Goal: Information Seeking & Learning: Learn about a topic

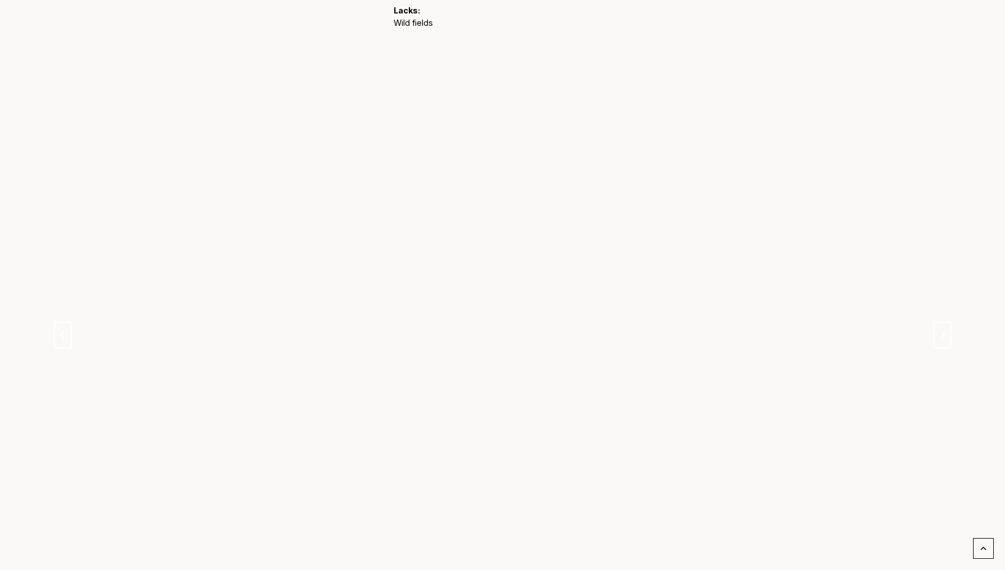
scroll to position [924, 0]
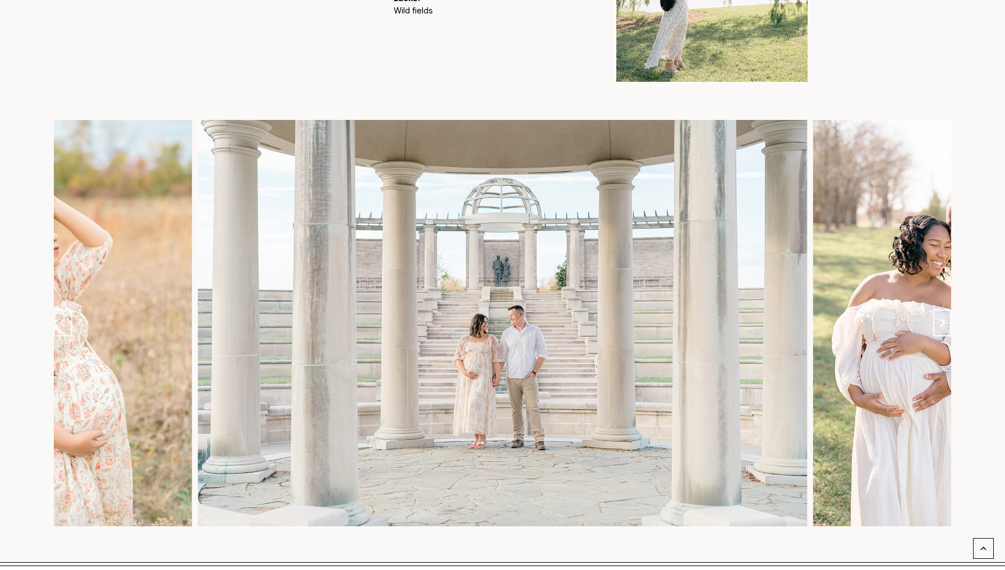
click at [942, 311] on button "Next slide" at bounding box center [942, 323] width 18 height 27
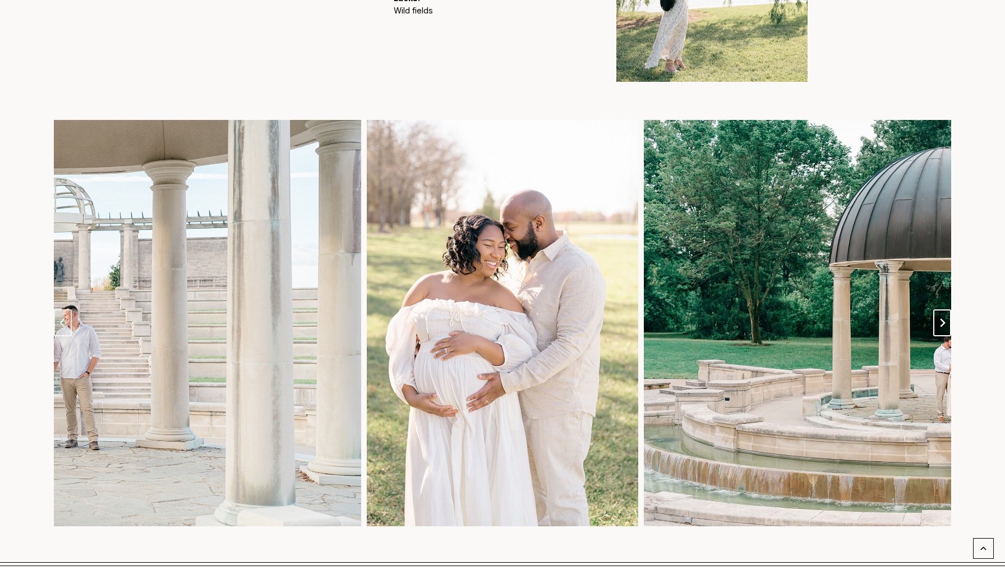
click at [942, 311] on button "Next slide" at bounding box center [942, 323] width 18 height 27
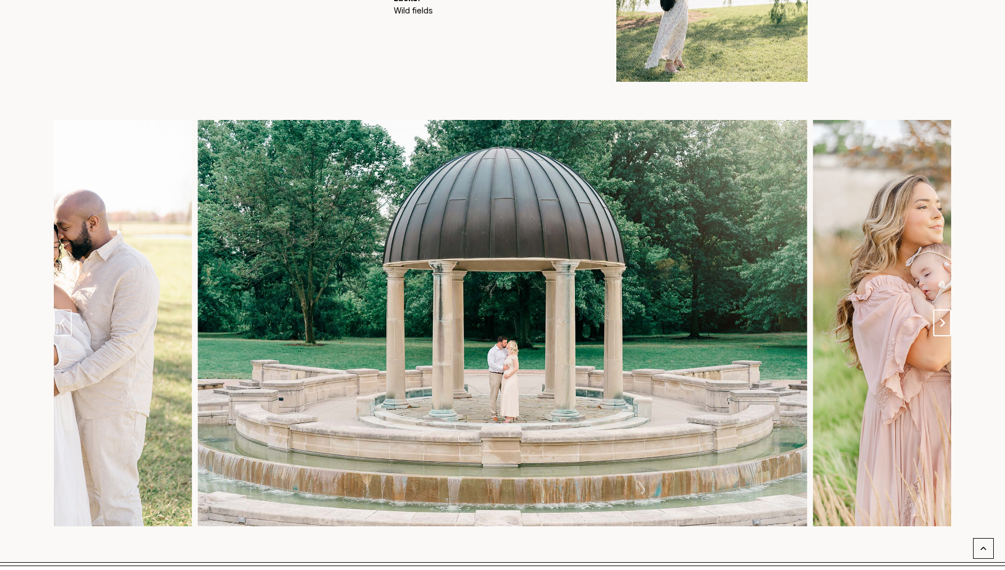
click at [942, 311] on button "Next slide" at bounding box center [942, 323] width 18 height 27
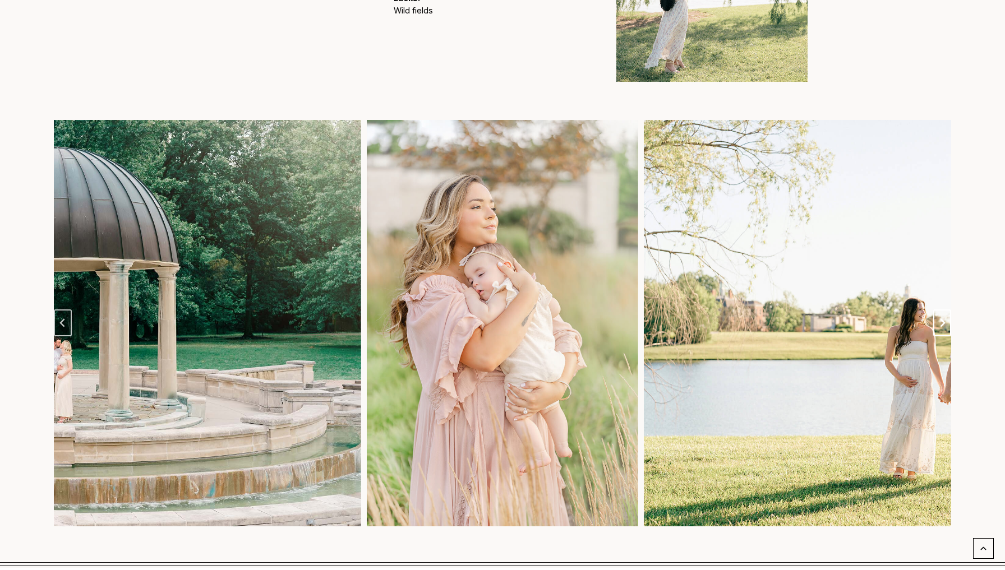
click at [942, 311] on button "Next slide" at bounding box center [942, 323] width 18 height 27
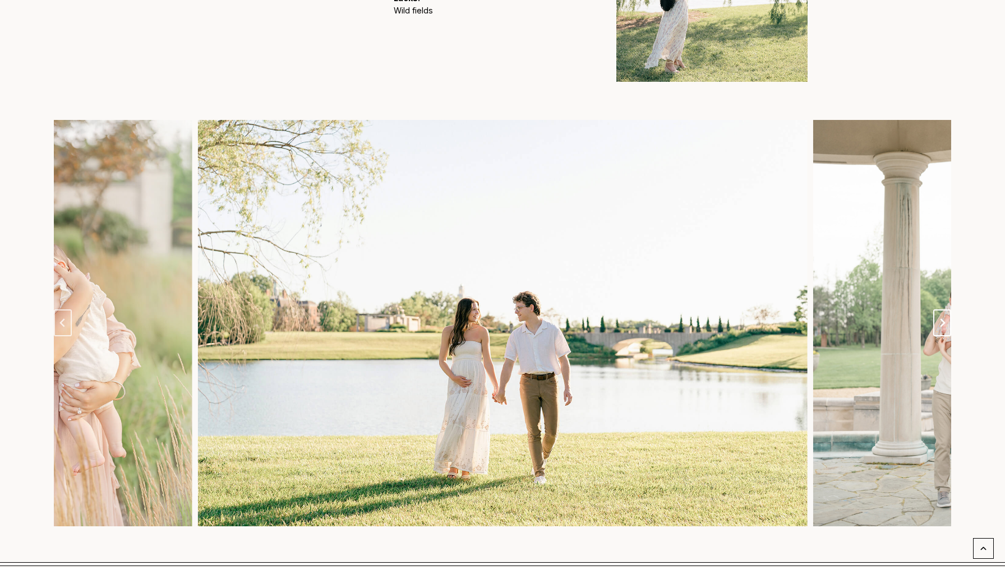
click at [942, 311] on button "Go to first slide" at bounding box center [942, 323] width 18 height 27
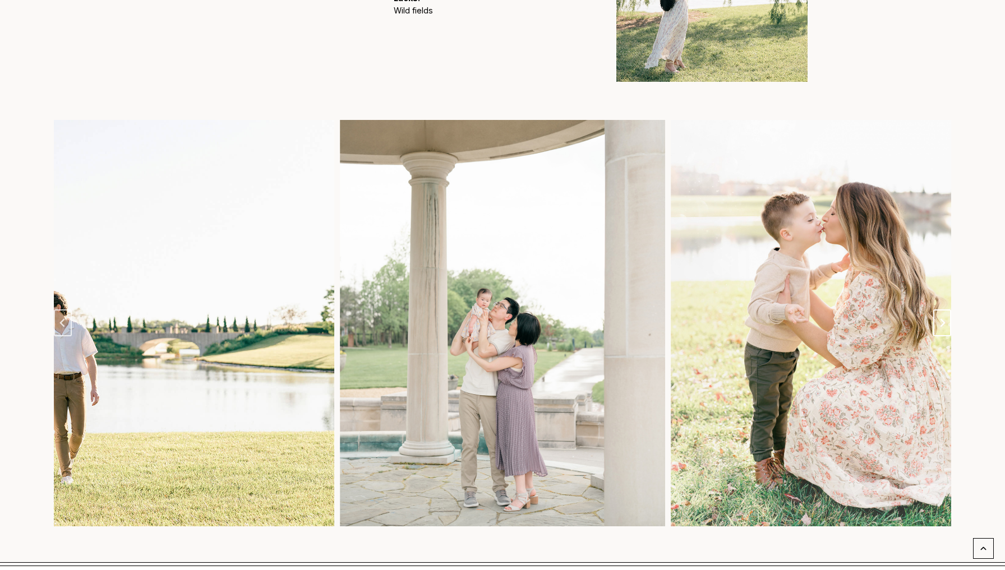
click at [942, 311] on button "Next slide" at bounding box center [942, 323] width 18 height 27
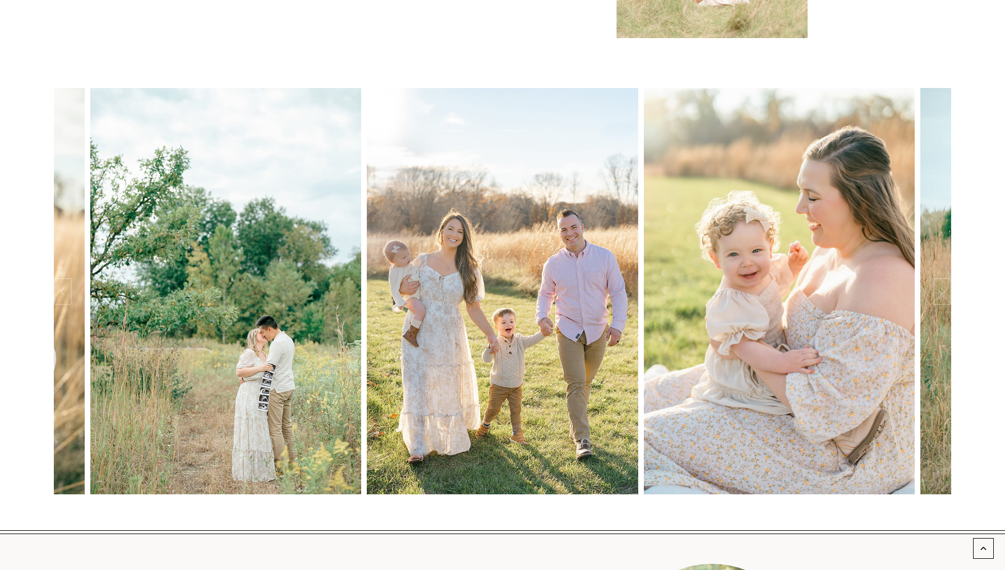
scroll to position [1784, 0]
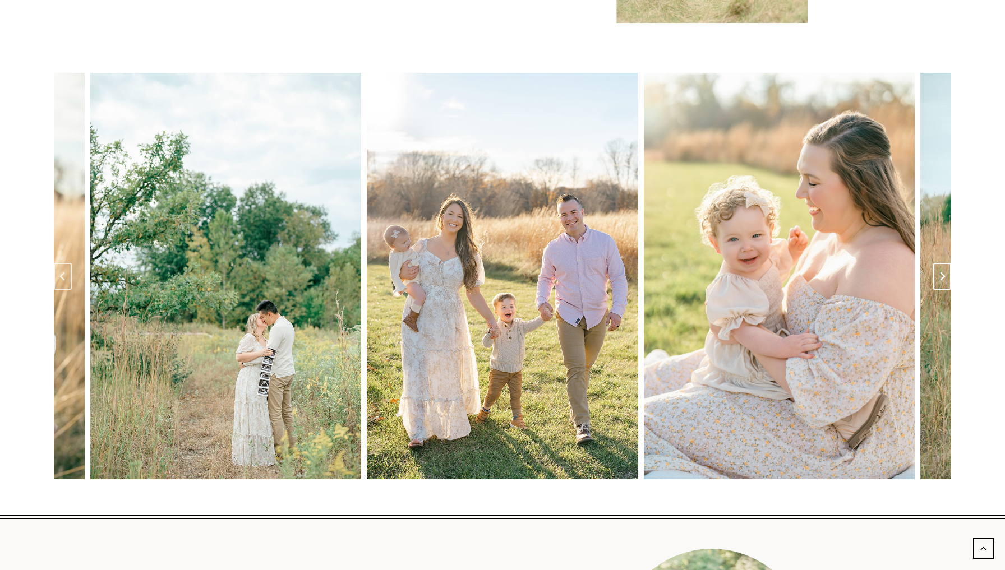
click at [950, 263] on button "Next slide" at bounding box center [942, 276] width 18 height 27
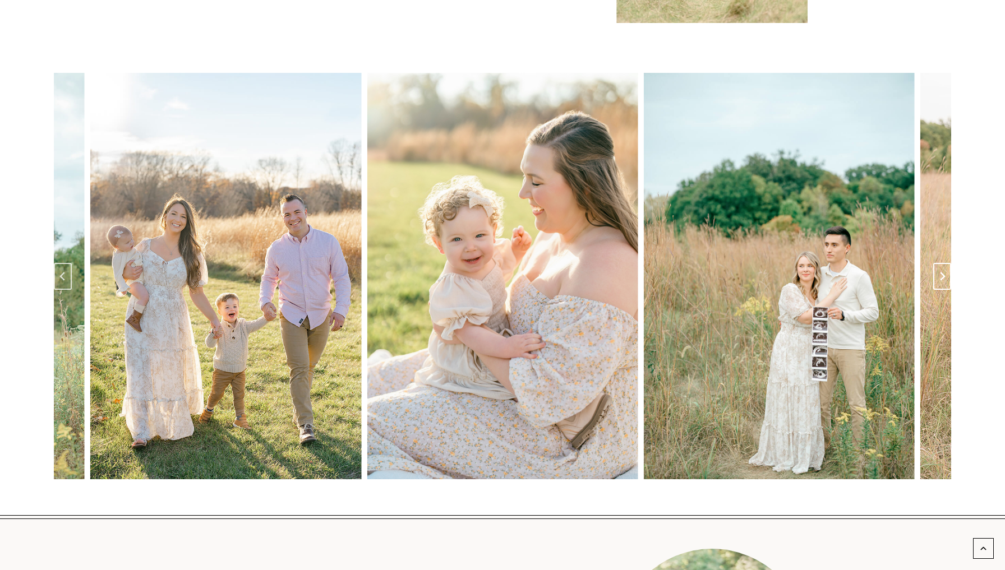
click at [946, 263] on button "Next slide" at bounding box center [942, 276] width 18 height 27
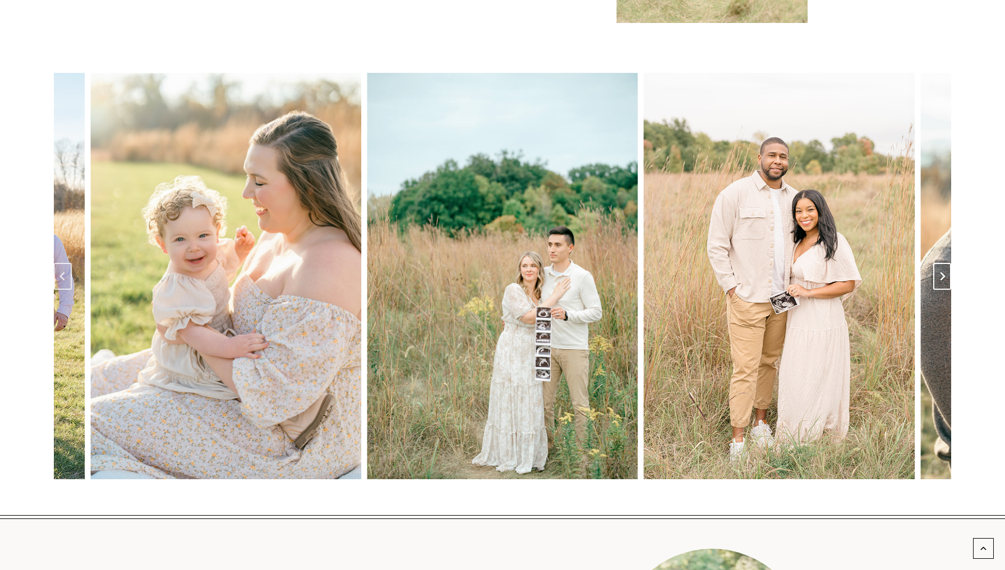
click at [946, 263] on button "Next slide" at bounding box center [942, 276] width 18 height 27
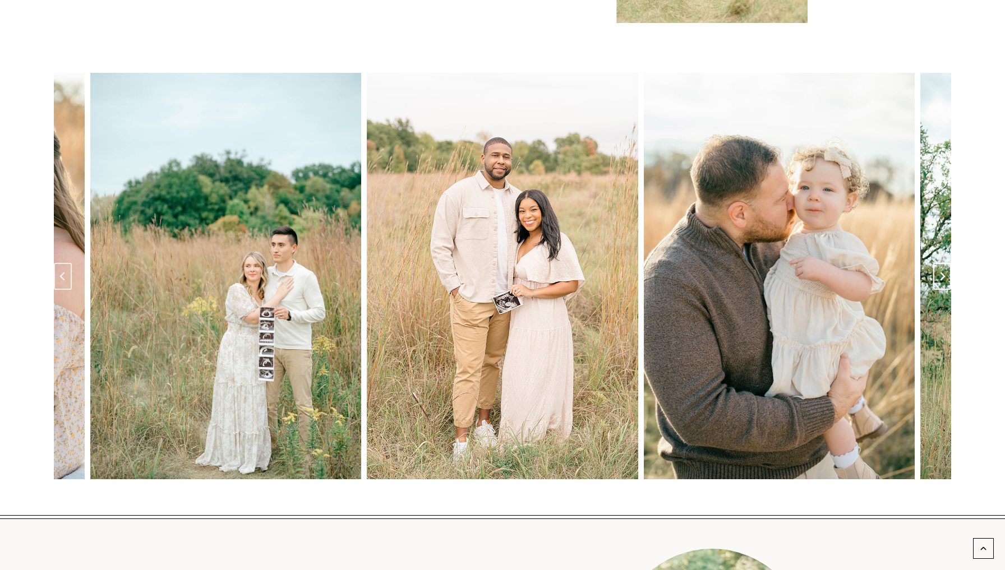
click at [946, 263] on button "Next slide" at bounding box center [942, 276] width 18 height 27
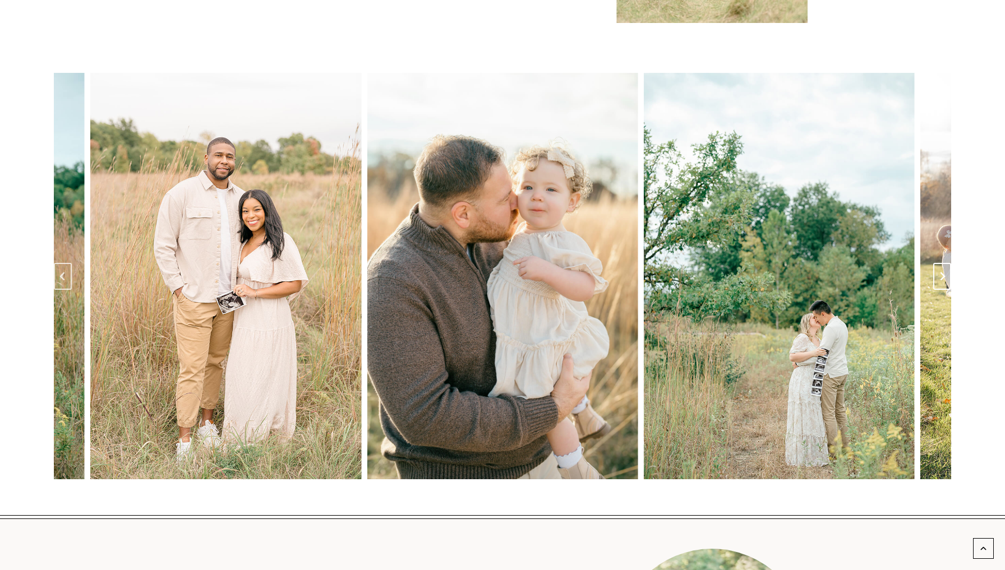
click at [946, 263] on button "Go to first slide" at bounding box center [942, 276] width 18 height 27
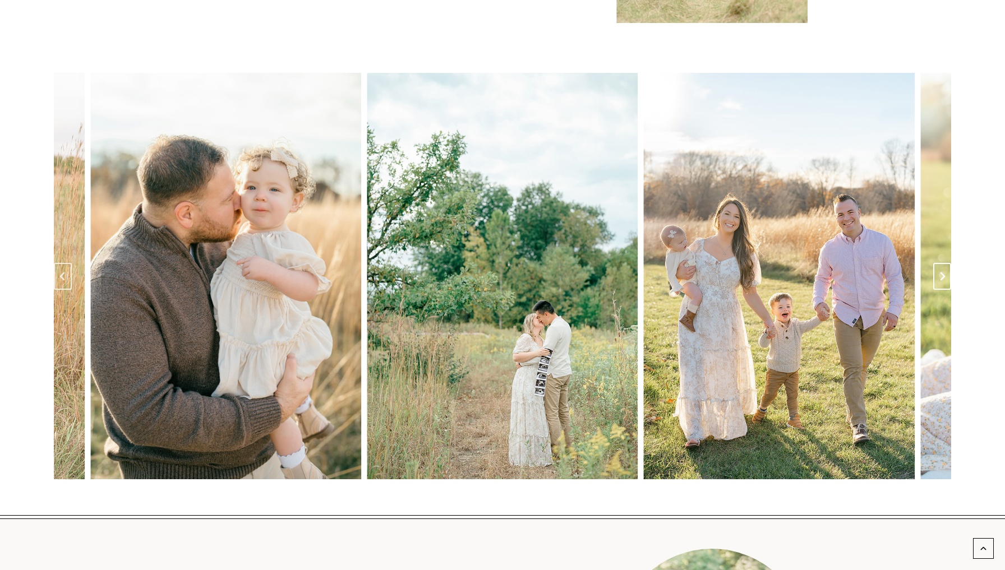
click at [946, 263] on button "Next slide" at bounding box center [942, 276] width 18 height 27
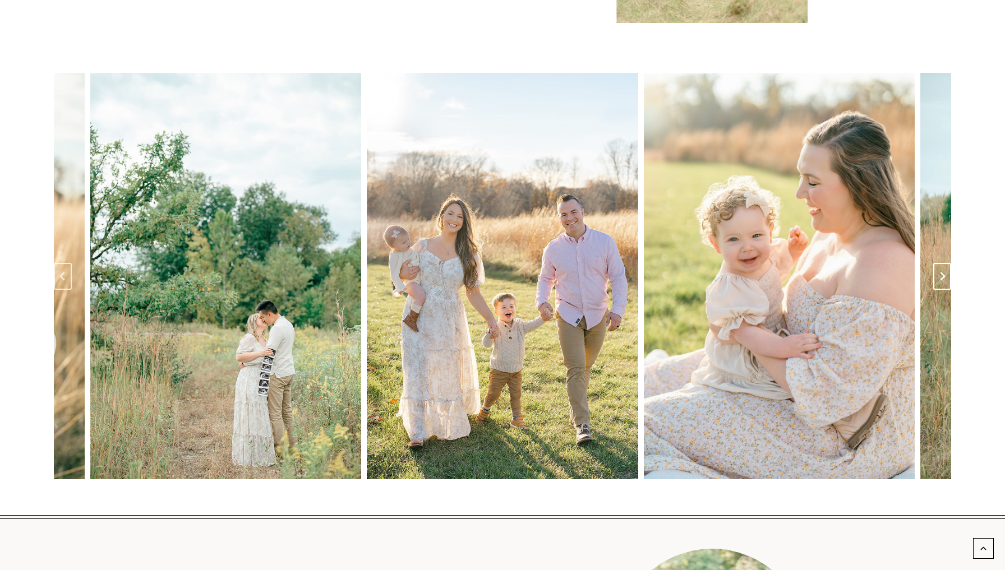
click at [946, 263] on button "Next slide" at bounding box center [942, 276] width 18 height 27
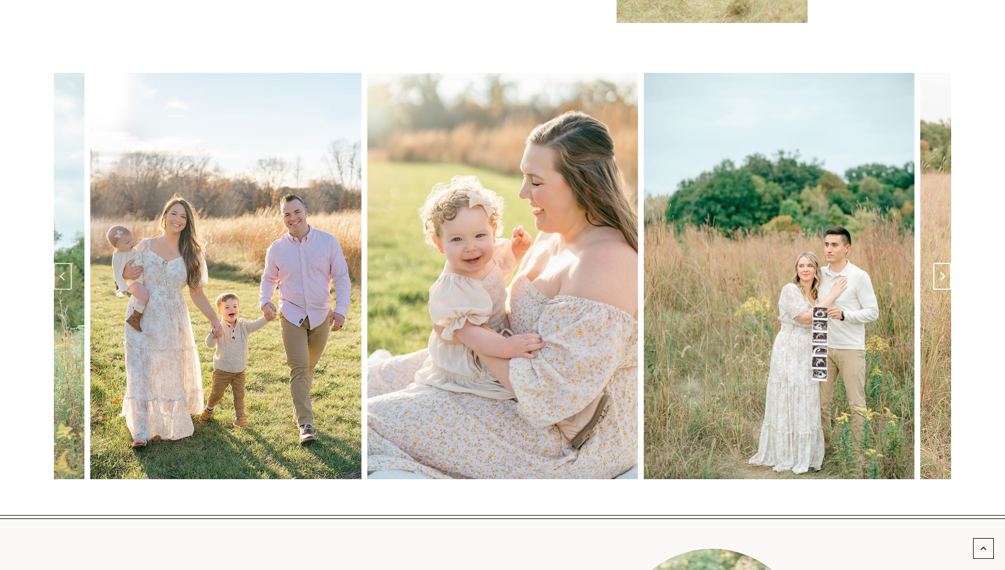
click at [946, 263] on button "Next slide" at bounding box center [942, 276] width 18 height 27
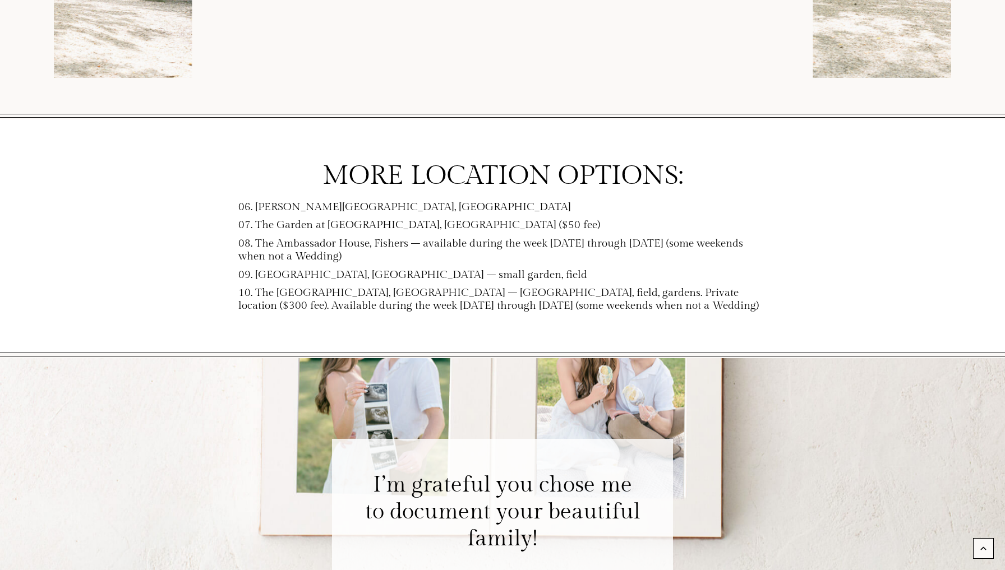
scroll to position [4302, 0]
